Goal: Check status: Check status

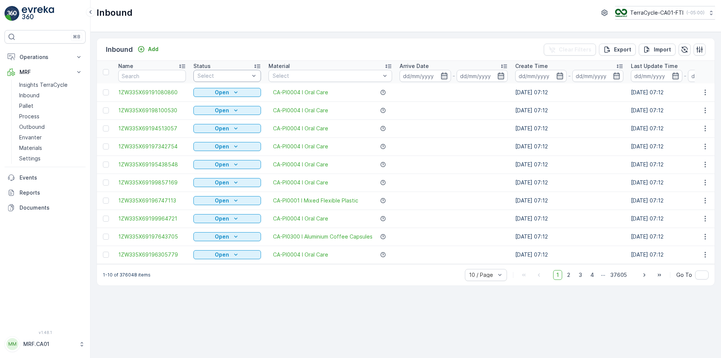
click at [221, 74] on div at bounding box center [223, 76] width 53 height 6
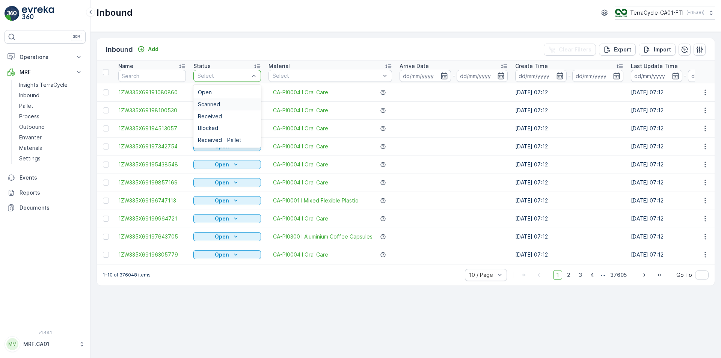
click at [224, 101] on div "Scanned" at bounding box center [227, 104] width 59 height 6
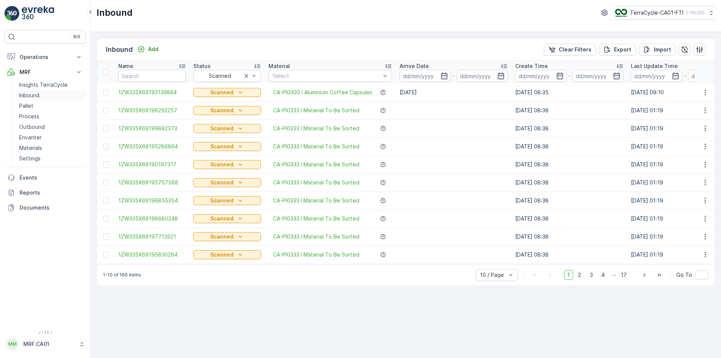
click at [30, 94] on p "Inbound" at bounding box center [29, 96] width 20 height 8
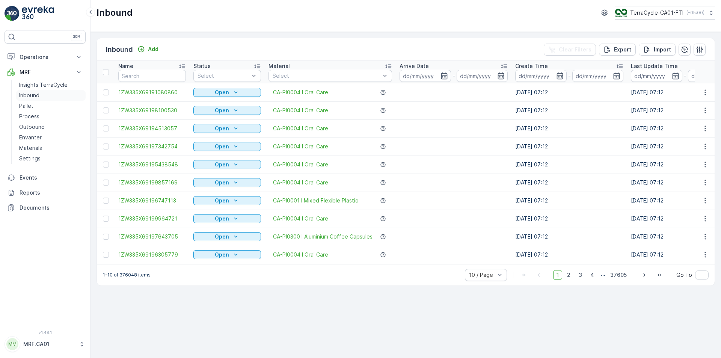
click at [30, 98] on p "Inbound" at bounding box center [29, 96] width 20 height 8
click at [248, 75] on div at bounding box center [223, 76] width 53 height 6
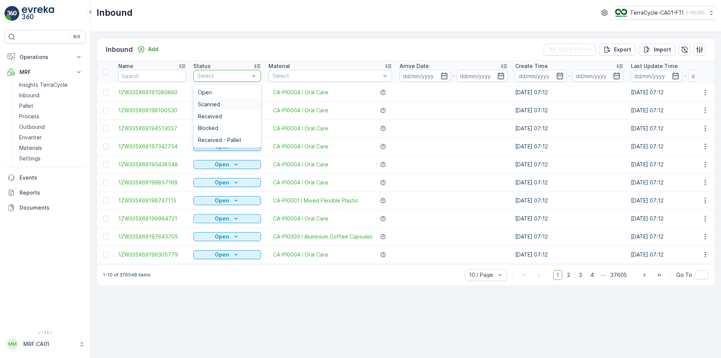
click at [238, 102] on div "Scanned" at bounding box center [227, 104] width 59 height 6
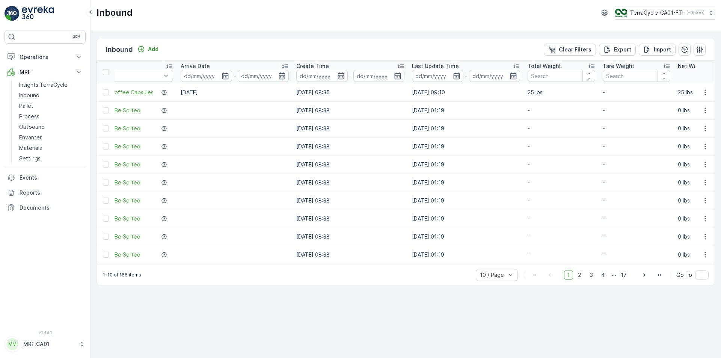
scroll to position [0, 243]
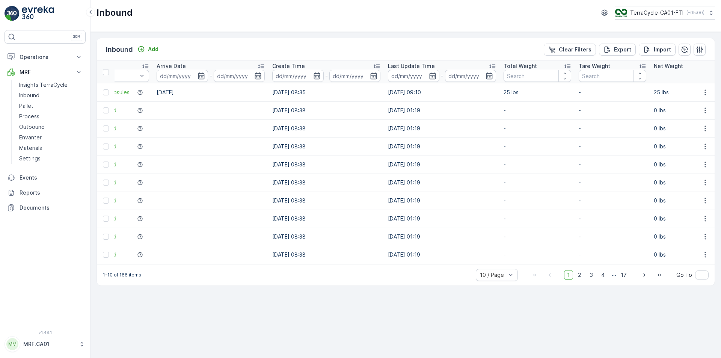
drag, startPoint x: 525, startPoint y: 93, endPoint x: 482, endPoint y: 90, distance: 43.2
click at [482, 90] on tr "1ZW335X69193139884 Scanned CA-PI0300 I Aluminium Coffee Capsules [DATE] [DATE] …" at bounding box center [487, 92] width 1266 height 18
click at [481, 198] on td "[DATE] 01:19" at bounding box center [442, 200] width 116 height 18
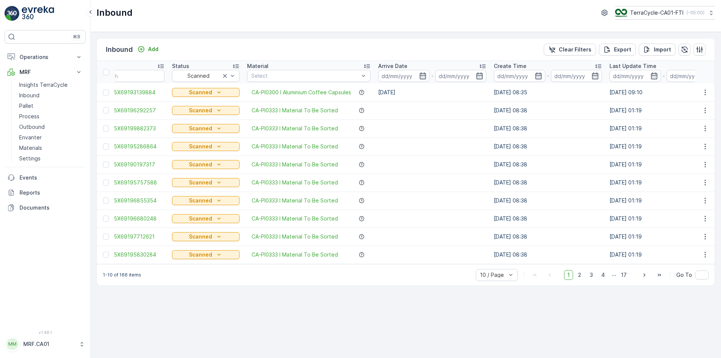
scroll to position [0, 0]
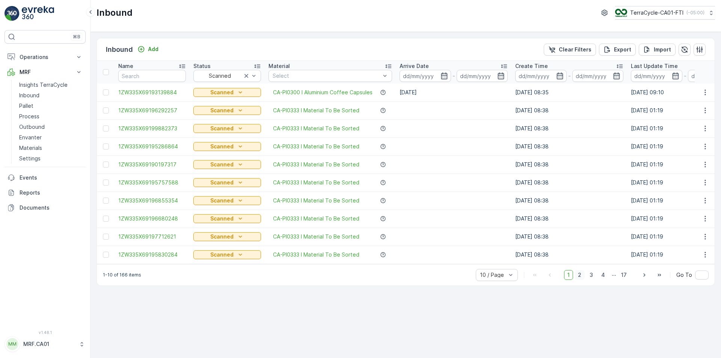
click at [583, 277] on span "2" at bounding box center [579, 275] width 10 height 10
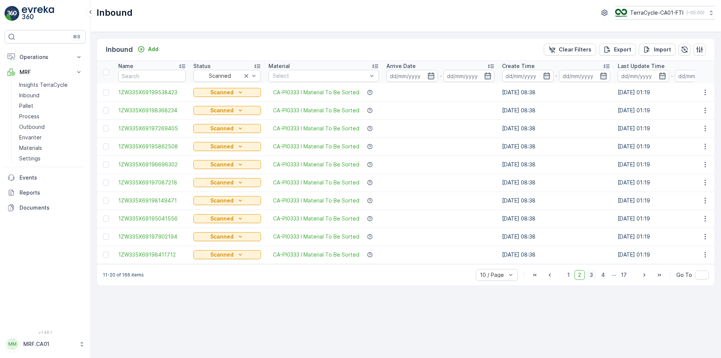
click at [593, 280] on span "3" at bounding box center [591, 275] width 10 height 10
click at [610, 280] on div "1 2 3 4 ... 17" at bounding box center [597, 275] width 66 height 10
click at [605, 277] on span "4" at bounding box center [603, 275] width 11 height 10
click at [560, 279] on span "1" at bounding box center [557, 275] width 9 height 10
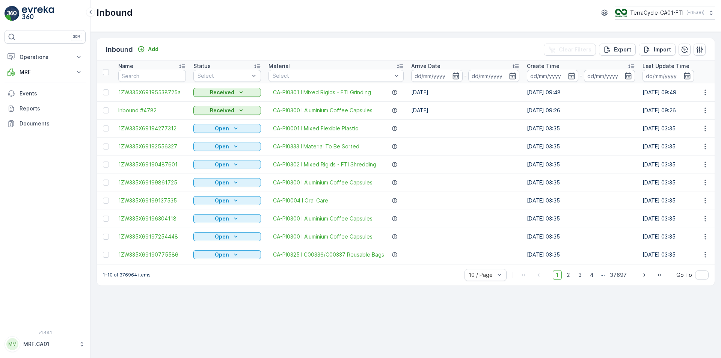
drag, startPoint x: 198, startPoint y: 48, endPoint x: 292, endPoint y: 48, distance: 94.6
click at [292, 48] on div "Inbound Add Clear Filters Export Import" at bounding box center [405, 49] width 617 height 23
drag, startPoint x: 198, startPoint y: 49, endPoint x: 96, endPoint y: 53, distance: 101.8
click at [96, 53] on div "Inbound Add Clear Filters Export Import Name Status Select Material Select Arri…" at bounding box center [405, 162] width 618 height 248
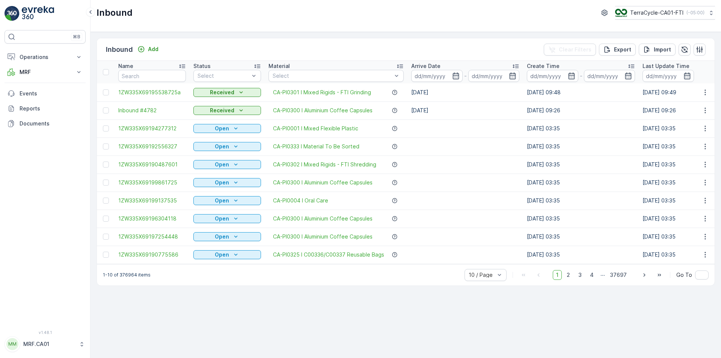
click at [168, 47] on div "Inbound Add Clear Filters Export Import" at bounding box center [405, 49] width 617 height 23
drag, startPoint x: 169, startPoint y: 50, endPoint x: 99, endPoint y: 56, distance: 70.4
click at [99, 56] on div "Inbound Add Clear Filters Export Import" at bounding box center [405, 49] width 617 height 23
click at [206, 51] on div "Inbound Add Clear Filters Export Import" at bounding box center [405, 49] width 617 height 23
click at [241, 111] on icon "Received" at bounding box center [241, 111] width 8 height 8
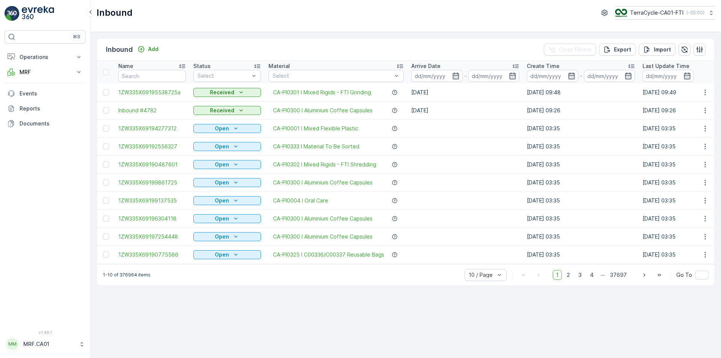
click at [169, 105] on td "Inbound #4782" at bounding box center [151, 110] width 75 height 18
